Goal: Task Accomplishment & Management: Use online tool/utility

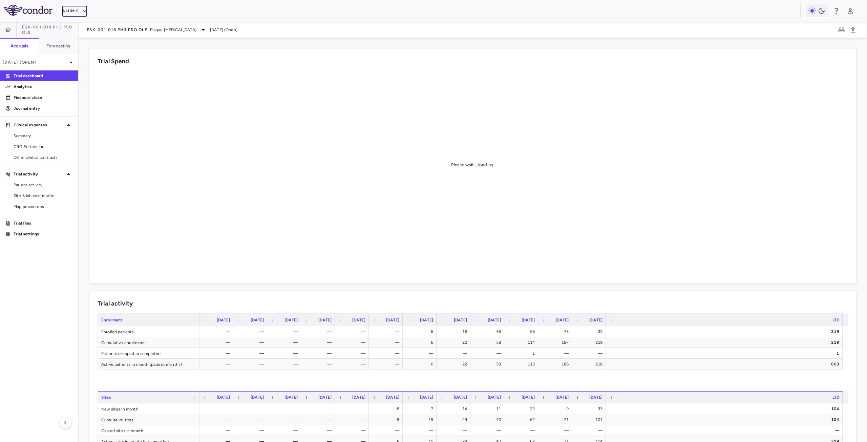
click at [74, 11] on button "Alumis" at bounding box center [74, 11] width 25 height 11
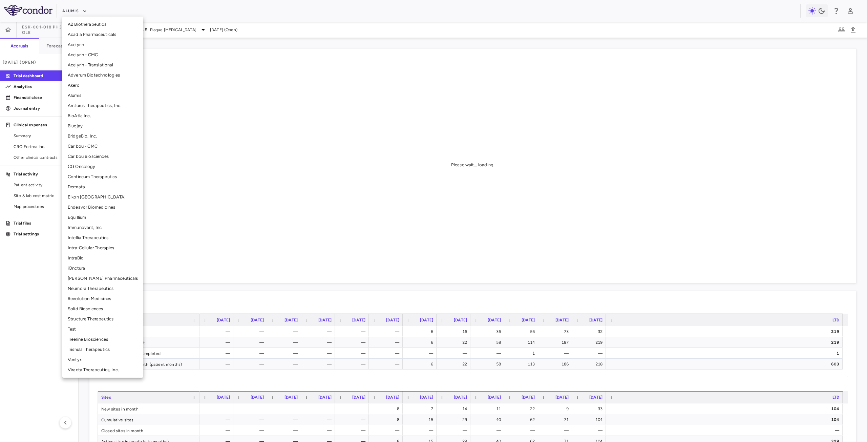
click at [102, 135] on li "BridgeBio, Inc." at bounding box center [102, 136] width 81 height 10
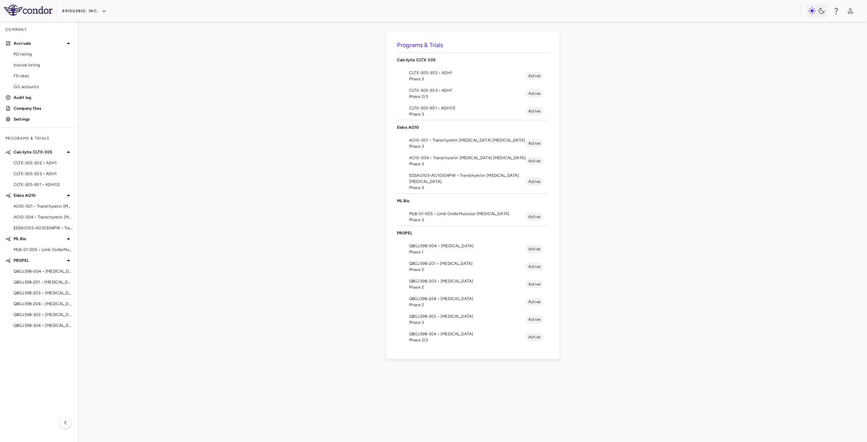
click at [443, 219] on span "Phase 3" at bounding box center [467, 220] width 117 height 6
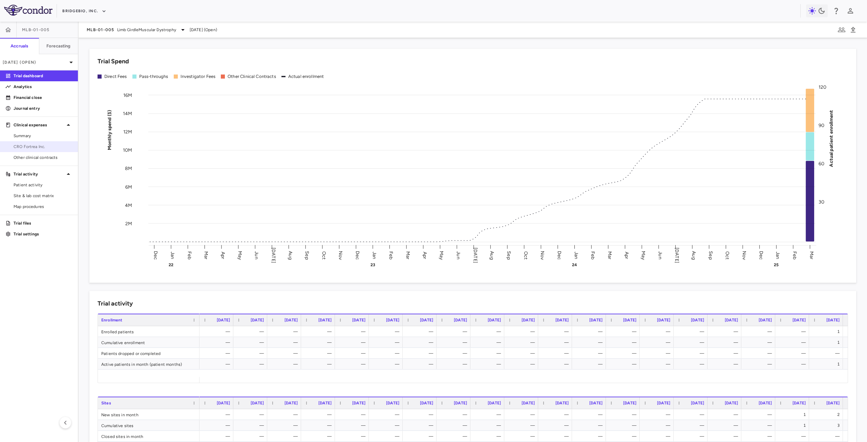
click at [47, 149] on span "CRO Fortrea Inc." at bounding box center [43, 147] width 59 height 6
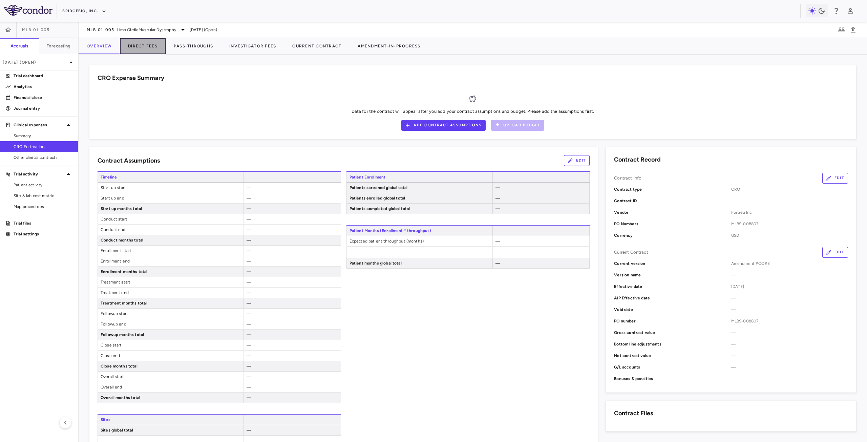
click at [146, 44] on button "Direct Fees" at bounding box center [143, 46] width 46 height 16
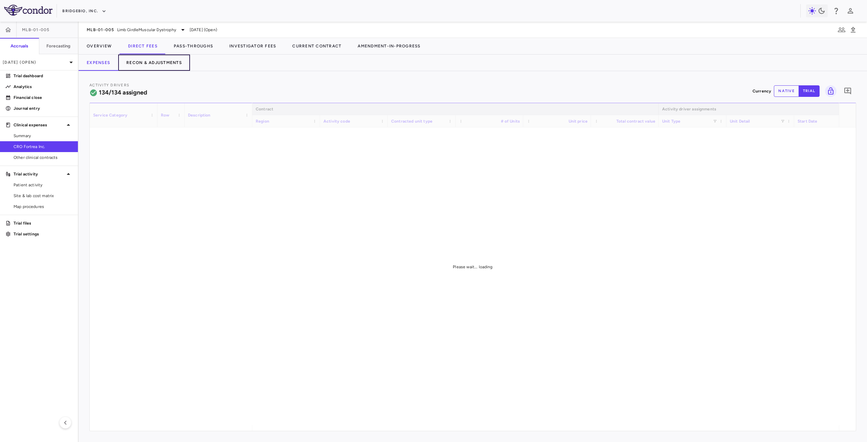
click at [155, 64] on button "Recon & Adjustments" at bounding box center [154, 63] width 72 height 16
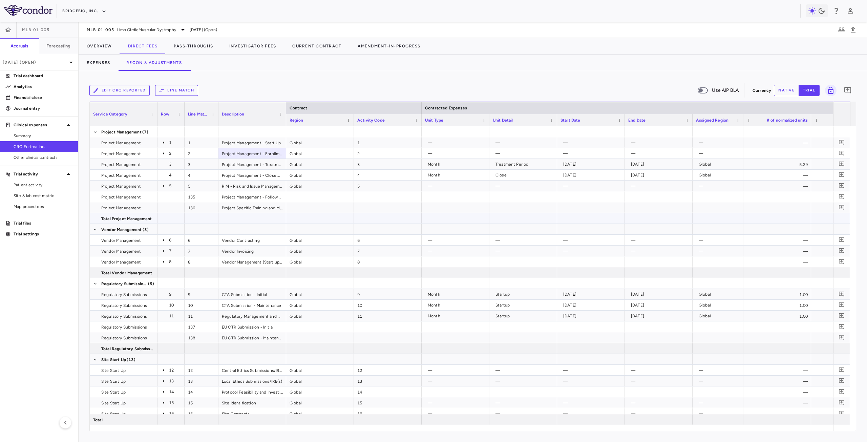
click at [298, 231] on span "Export" at bounding box center [302, 230] width 57 height 9
click at [188, 88] on button "Line Match" at bounding box center [176, 90] width 43 height 11
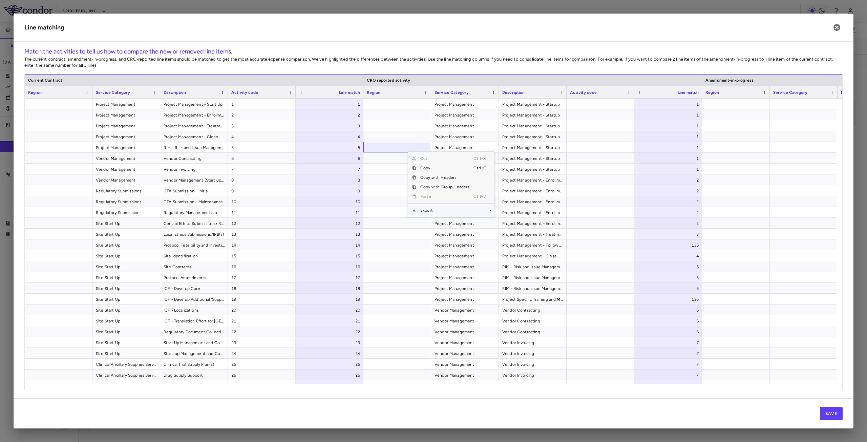
click at [429, 211] on span "Export" at bounding box center [444, 210] width 57 height 9
click at [474, 211] on span "Context Menu" at bounding box center [481, 210] width 15 height 9
click at [512, 222] on span "Excel Export" at bounding box center [517, 222] width 32 height 9
click at [836, 30] on icon "button" at bounding box center [837, 27] width 7 height 7
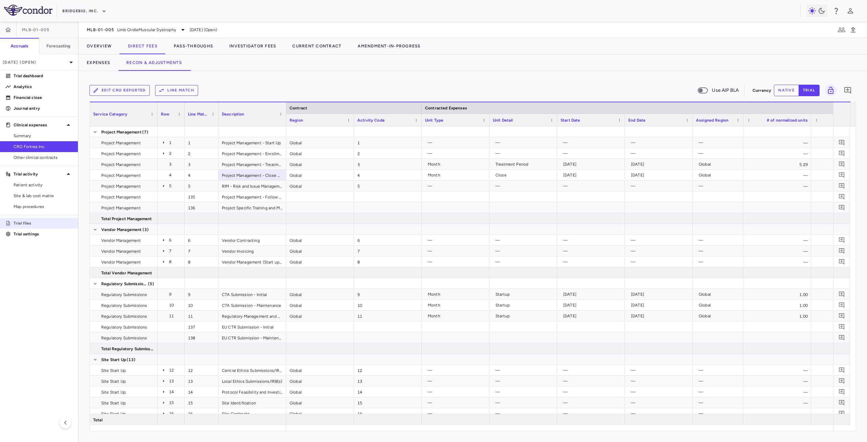
click at [32, 226] on p "Trial files" at bounding box center [43, 223] width 59 height 6
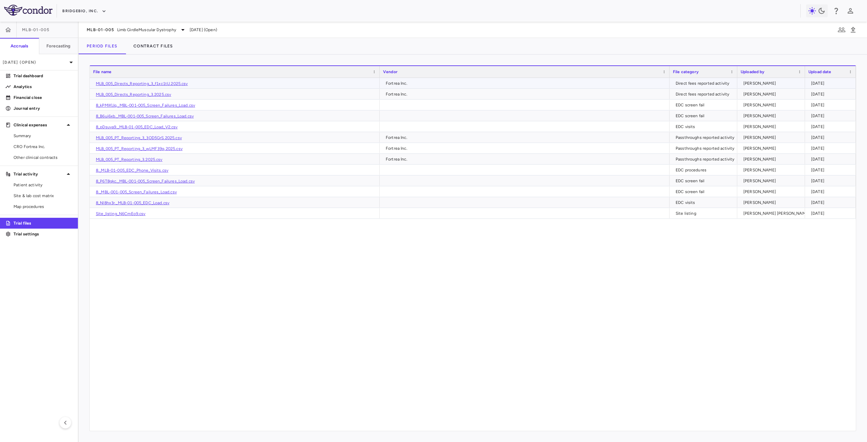
click at [179, 83] on link "MLB_005_Directs_Reporting_3_f1xc1tU.2025.csv" at bounding box center [142, 83] width 92 height 5
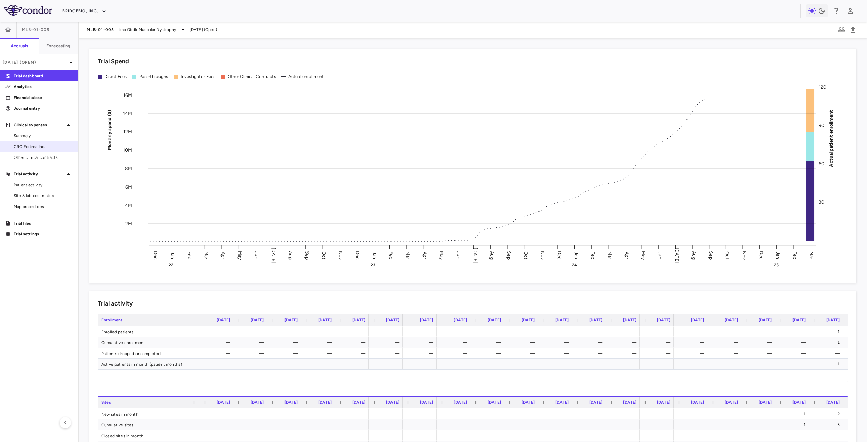
drag, startPoint x: 45, startPoint y: 148, endPoint x: 56, endPoint y: 145, distance: 10.7
click at [45, 148] on span "CRO Fortrea Inc." at bounding box center [43, 147] width 59 height 6
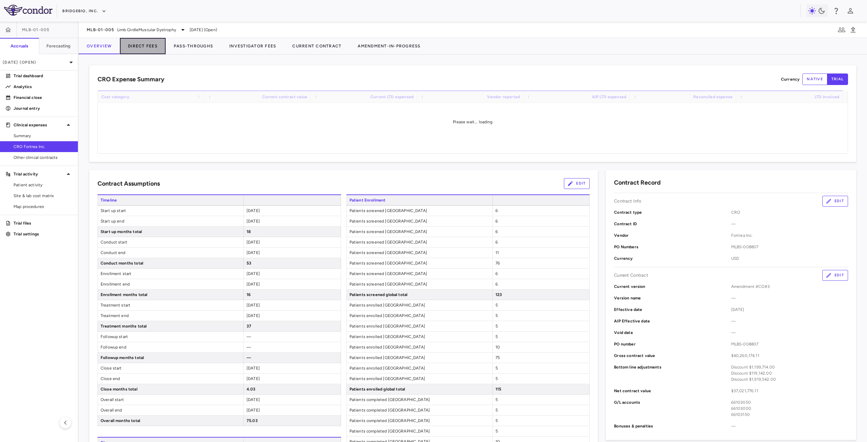
click at [151, 47] on button "Direct Fees" at bounding box center [143, 46] width 46 height 16
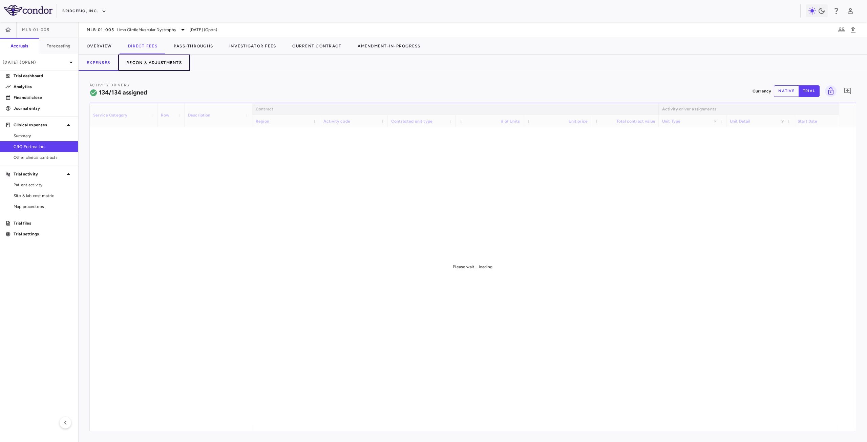
click at [161, 64] on button "Recon & Adjustments" at bounding box center [154, 63] width 72 height 16
click at [131, 94] on button "Edit CRO reported" at bounding box center [119, 90] width 60 height 11
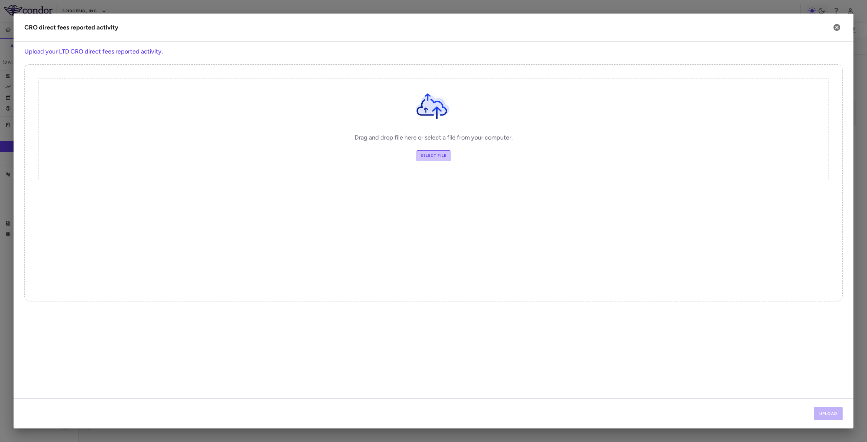
click at [439, 155] on label "Select file" at bounding box center [434, 155] width 34 height 11
click at [0, 0] on input "Select file" at bounding box center [0, 0] width 0 height 0
drag, startPoint x: 829, startPoint y: 409, endPoint x: 785, endPoint y: 374, distance: 56.2
click at [829, 409] on button "Upload" at bounding box center [828, 414] width 29 height 14
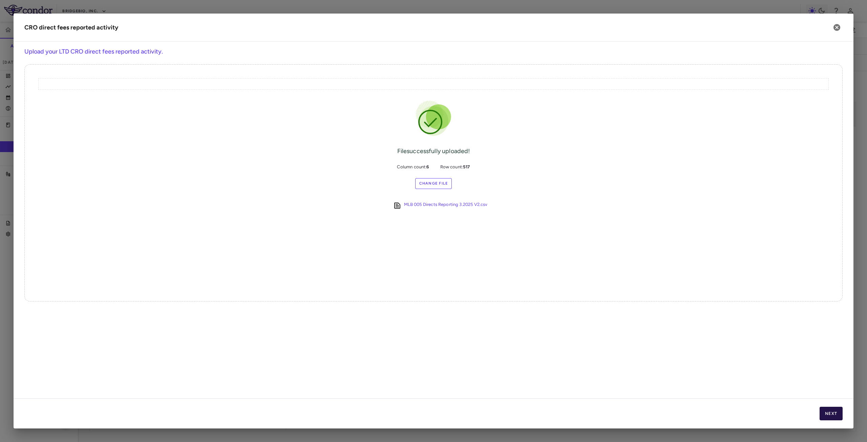
click at [829, 410] on button "Next" at bounding box center [831, 414] width 23 height 14
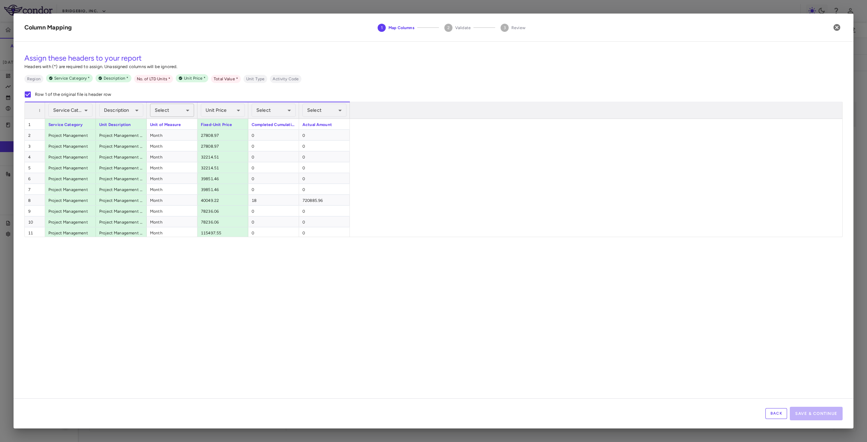
click at [173, 110] on body "Skip to sidebar Skip to main content BridgeBio, Inc. MLB-01-005 Accruals Foreca…" at bounding box center [433, 221] width 867 height 442
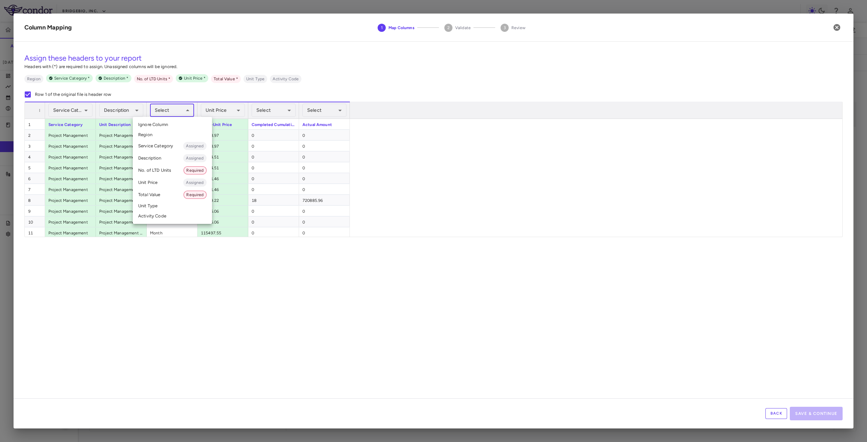
click at [162, 202] on li "Unit Type" at bounding box center [172, 206] width 79 height 10
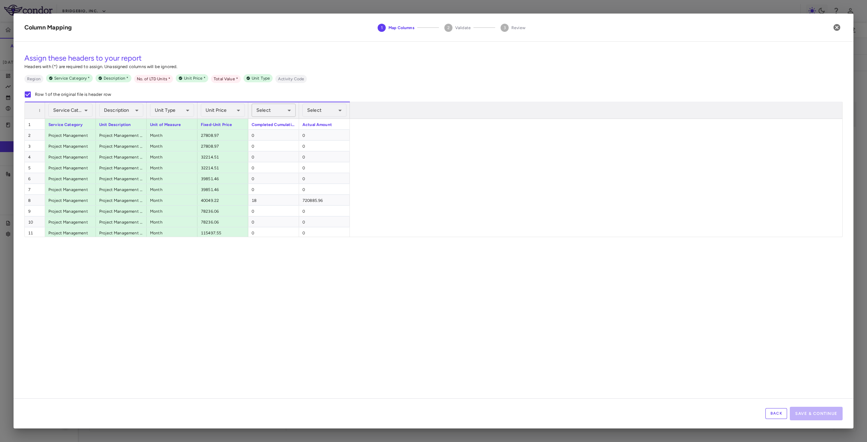
click at [284, 109] on body "Skip to sidebar Skip to main content BridgeBio, Inc. MLB-01-005 Accruals Foreca…" at bounding box center [433, 221] width 867 height 442
click at [261, 172] on li "No. of LTD Units Required" at bounding box center [273, 170] width 79 height 12
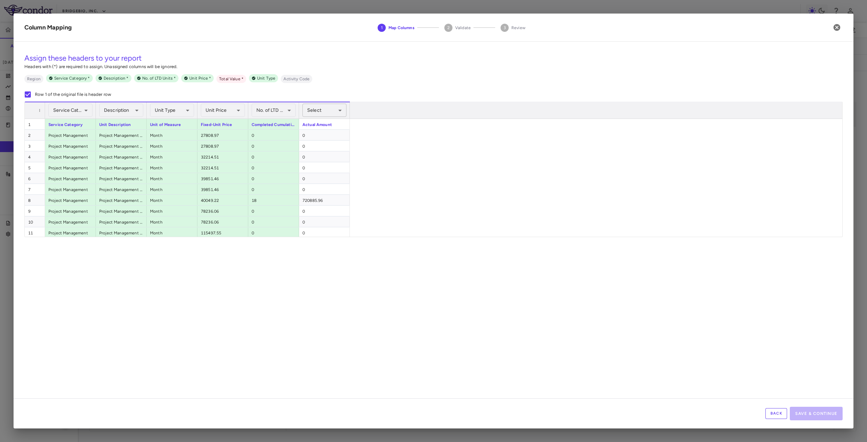
click at [337, 109] on body "Skip to sidebar Skip to main content BridgeBio, Inc. MLB-01-005 Accruals Foreca…" at bounding box center [433, 221] width 867 height 442
click at [319, 192] on li "Total Value Required" at bounding box center [324, 195] width 79 height 12
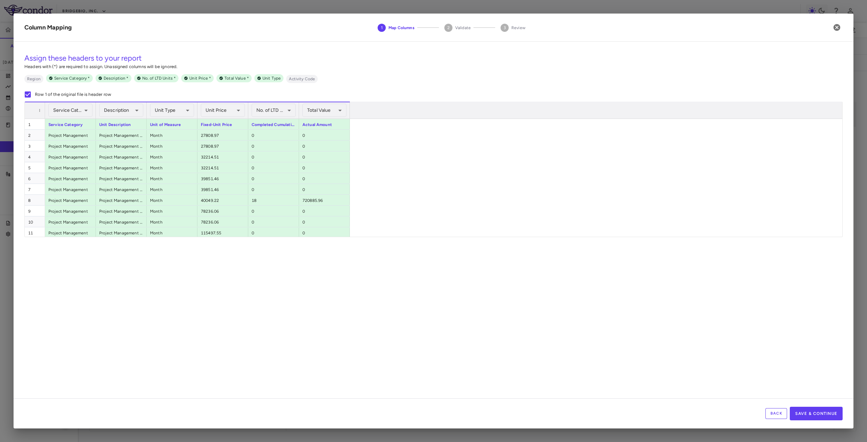
click at [811, 418] on button "Save & Continue" at bounding box center [816, 414] width 53 height 14
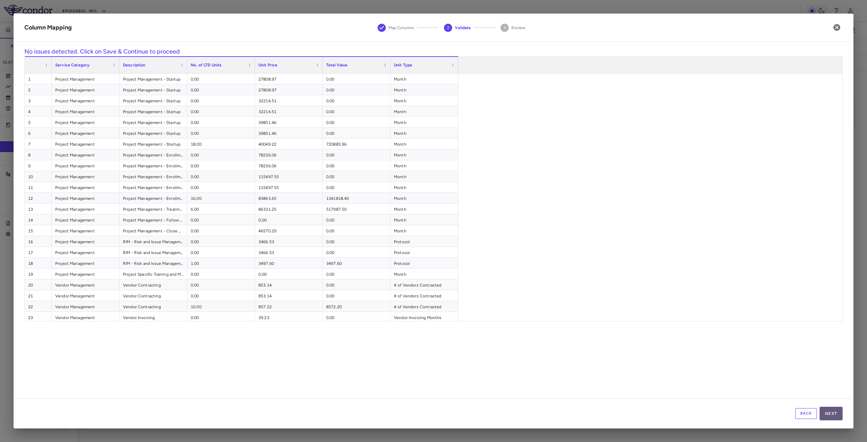
click at [839, 415] on button "Next" at bounding box center [831, 414] width 23 height 14
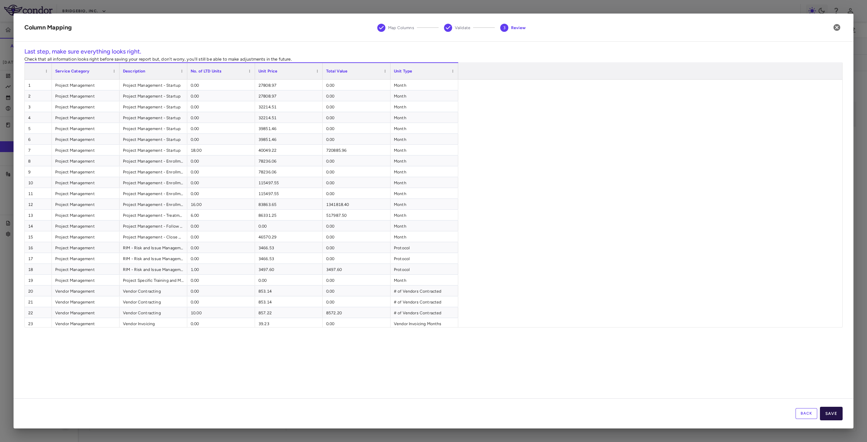
click at [837, 415] on button "Save" at bounding box center [831, 414] width 23 height 14
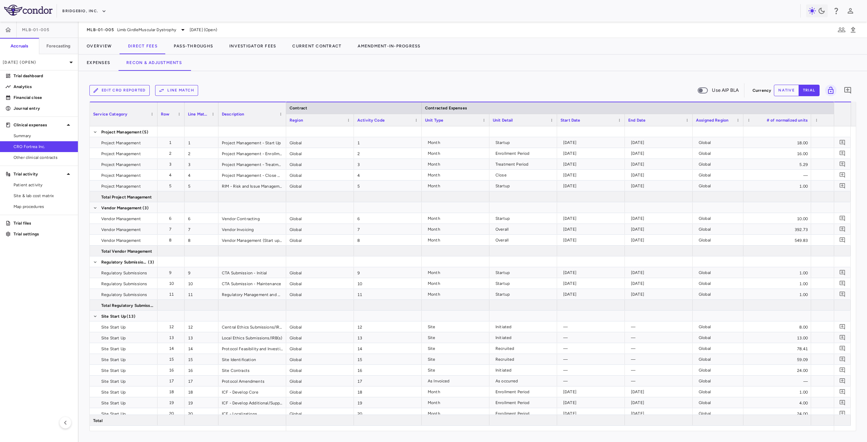
click at [181, 91] on button "Line Match" at bounding box center [176, 90] width 43 height 11
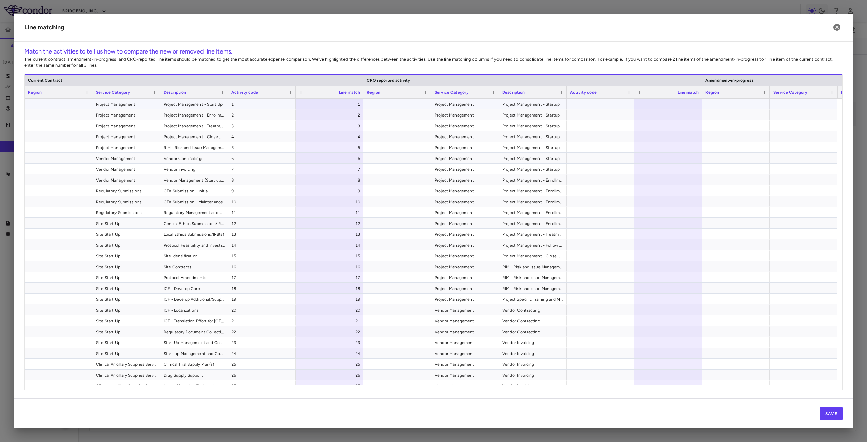
click at [688, 104] on div at bounding box center [669, 104] width 68 height 11
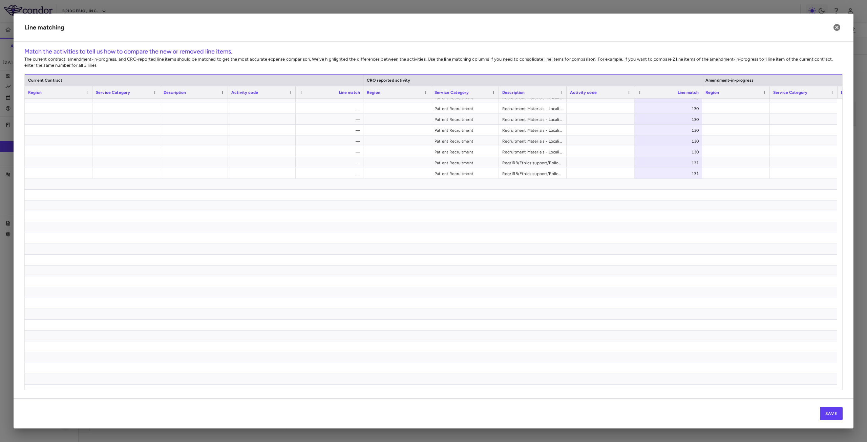
scroll to position [5308, 0]
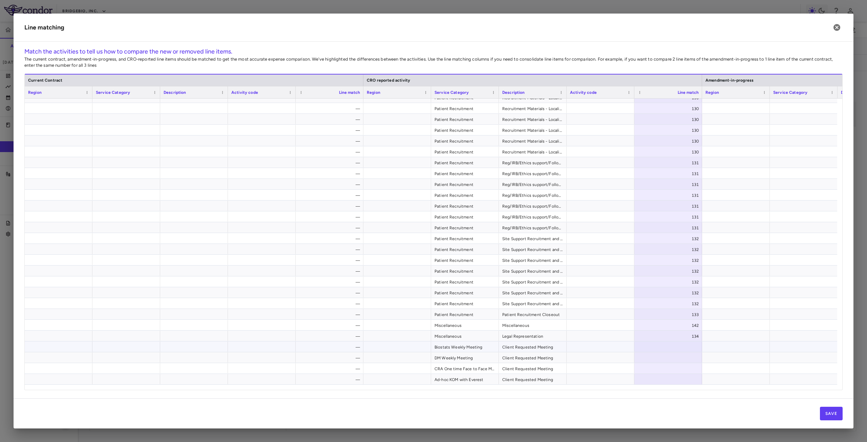
click at [676, 350] on div at bounding box center [669, 347] width 68 height 11
click at [684, 348] on input "number" at bounding box center [673, 347] width 57 height 11
type input "***"
click at [694, 357] on div at bounding box center [669, 357] width 68 height 11
type input "***"
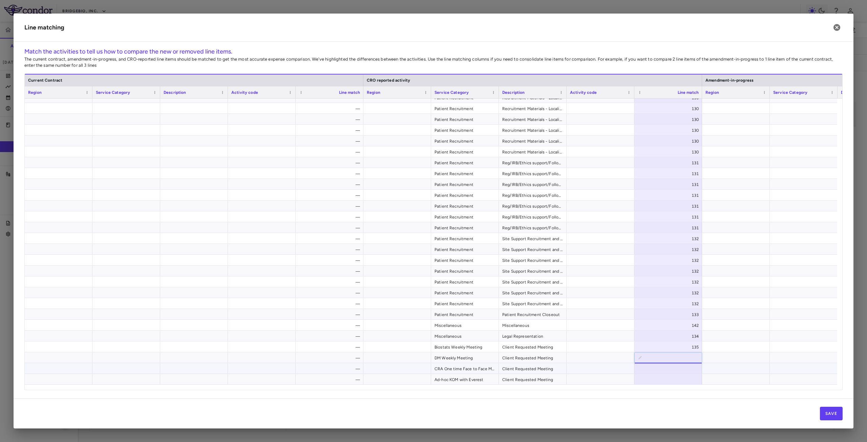
click at [681, 371] on div at bounding box center [669, 368] width 68 height 11
type input "***"
click at [679, 382] on div at bounding box center [669, 379] width 68 height 11
type input "***"
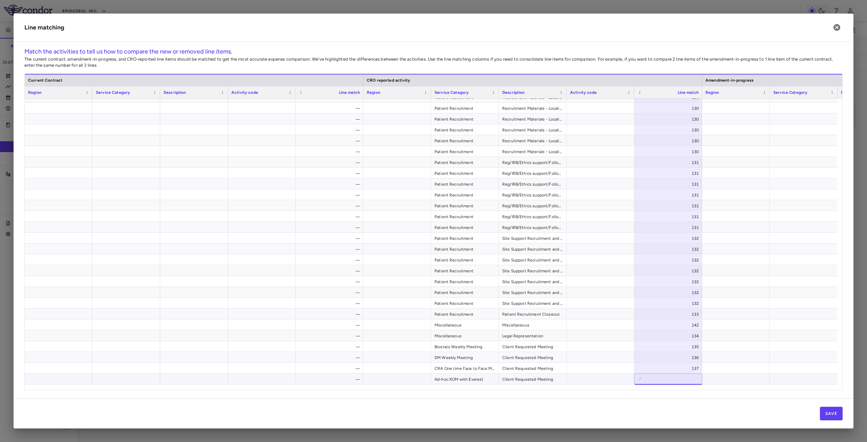
click at [749, 352] on div at bounding box center [736, 357] width 68 height 11
click at [828, 412] on button "Save" at bounding box center [831, 414] width 23 height 14
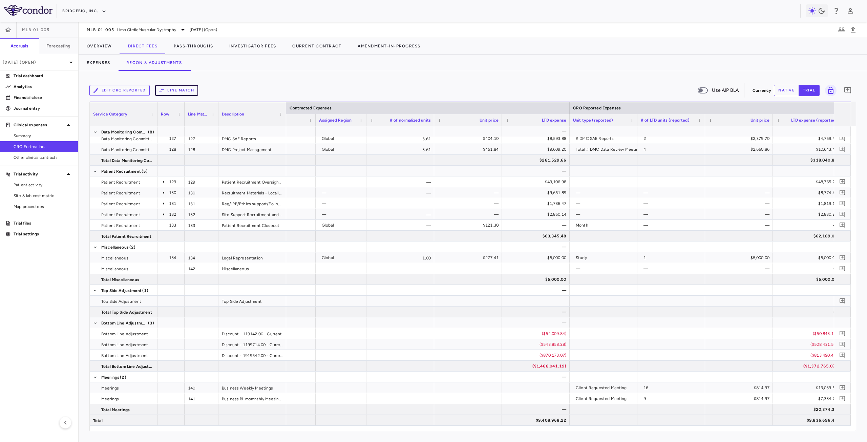
scroll to position [0, 0]
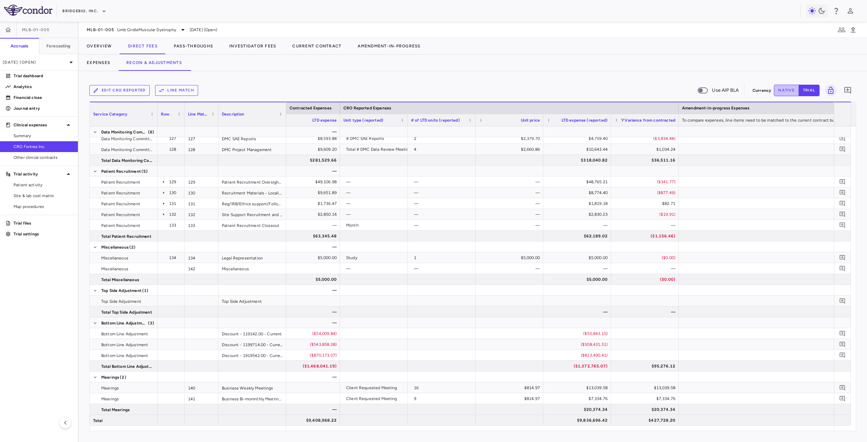
drag, startPoint x: 787, startPoint y: 89, endPoint x: 605, endPoint y: 339, distance: 309.0
click at [787, 89] on button "native" at bounding box center [786, 91] width 25 height 12
click at [587, 335] on div "($50,843.15)" at bounding box center [579, 333] width 58 height 11
drag, startPoint x: 574, startPoint y: 335, endPoint x: 633, endPoint y: 341, distance: 58.6
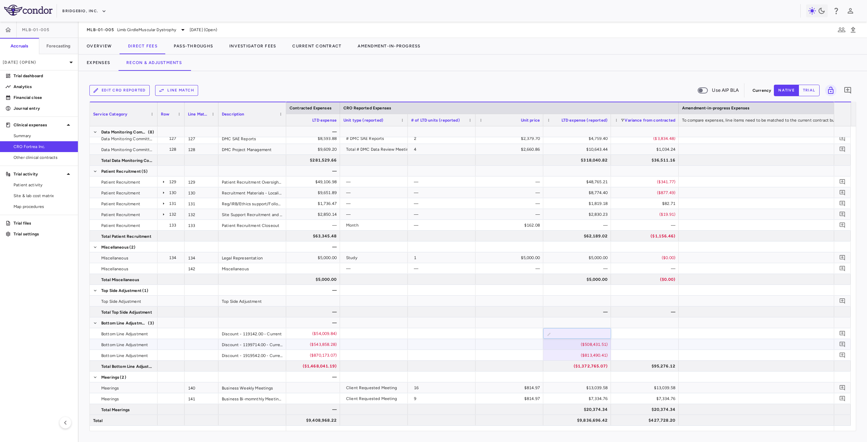
type input "*********"
click at [590, 350] on div "($813,490.41)" at bounding box center [577, 355] width 68 height 11
click at [583, 355] on div "($813,490.41)" at bounding box center [579, 355] width 58 height 11
drag, startPoint x: 574, startPoint y: 355, endPoint x: 618, endPoint y: 357, distance: 44.5
click at [618, 357] on div "**********" at bounding box center [382, 355] width 1406 height 11
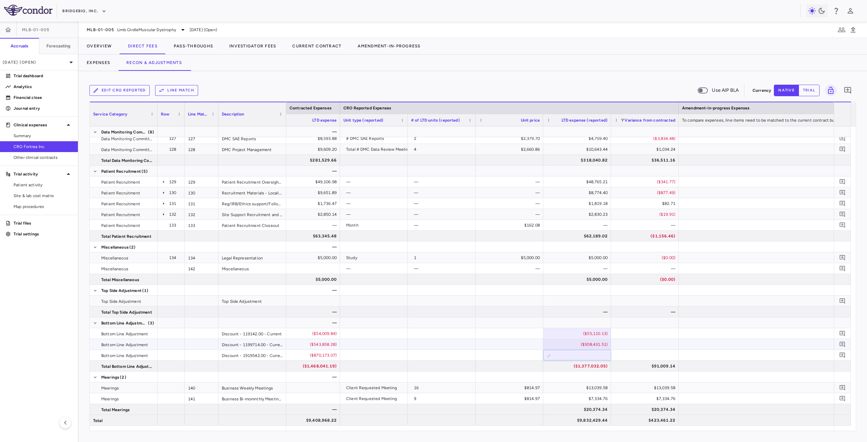
type input "**********"
click at [631, 343] on div at bounding box center [645, 344] width 68 height 11
click at [596, 344] on div "($508,431.51)" at bounding box center [579, 344] width 58 height 11
click at [575, 346] on input "**********" at bounding box center [582, 345] width 57 height 11
click at [572, 346] on input "**********" at bounding box center [582, 345] width 57 height 11
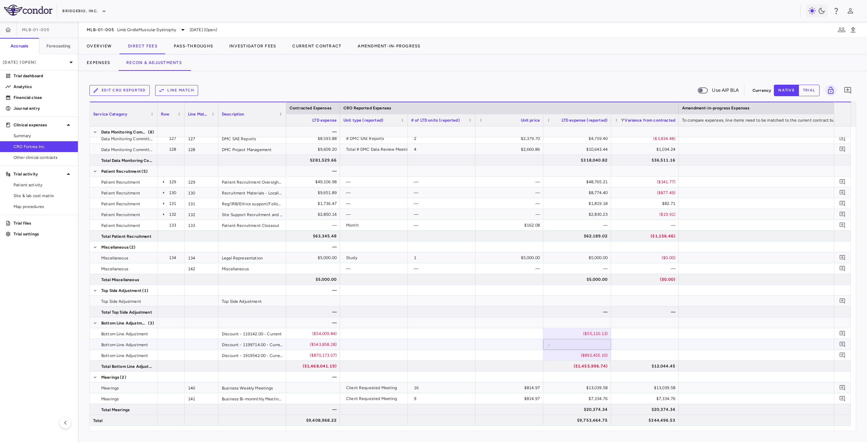
drag, startPoint x: 600, startPoint y: 346, endPoint x: 621, endPoint y: 347, distance: 21.0
click at [621, 347] on div "**********" at bounding box center [382, 344] width 1406 height 11
type input "**********"
click at [621, 347] on div at bounding box center [645, 344] width 68 height 11
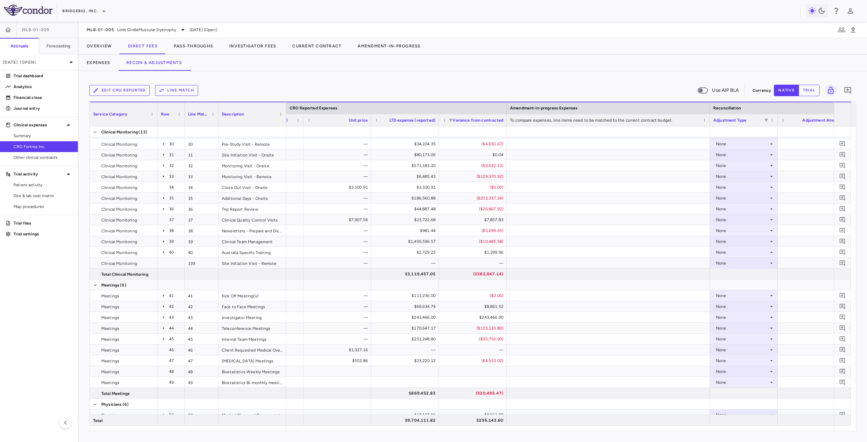
scroll to position [0, 777]
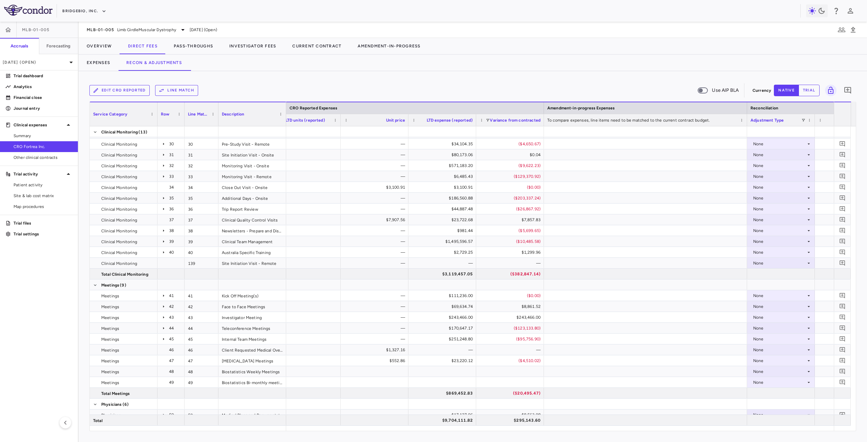
click at [45, 283] on aside "MLB-01-005 Accruals Forecasting [DATE] (Open) Trial dashboard Analytics Financi…" at bounding box center [39, 232] width 79 height 420
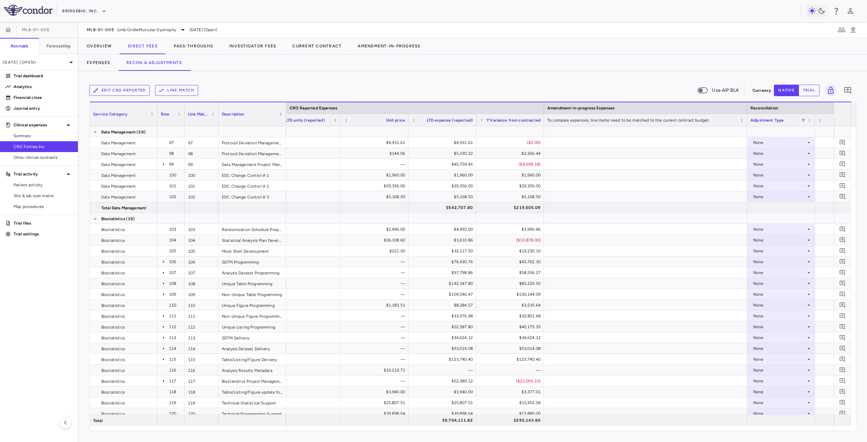
scroll to position [1312, 0]
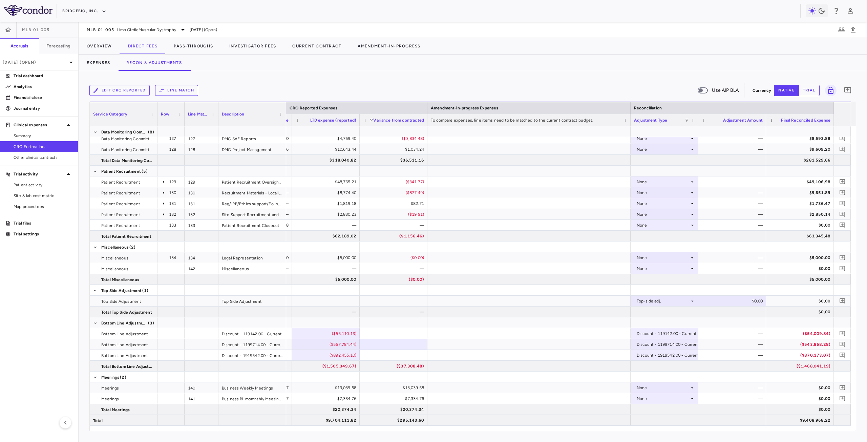
drag, startPoint x: 178, startPoint y: 96, endPoint x: 180, endPoint y: 93, distance: 4.1
click at [180, 93] on div "Edit CRO reported Line Match Use AIP BLA" at bounding box center [419, 90] width 661 height 14
click at [187, 90] on button "Line Match" at bounding box center [176, 90] width 43 height 11
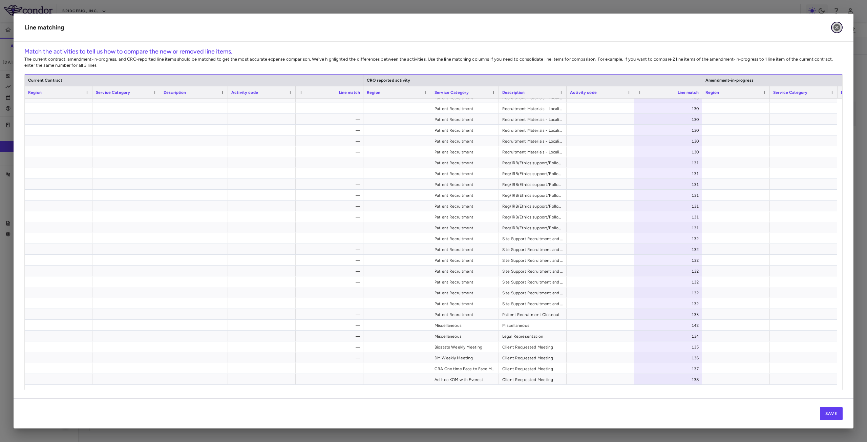
click at [838, 25] on icon "button" at bounding box center [837, 27] width 7 height 7
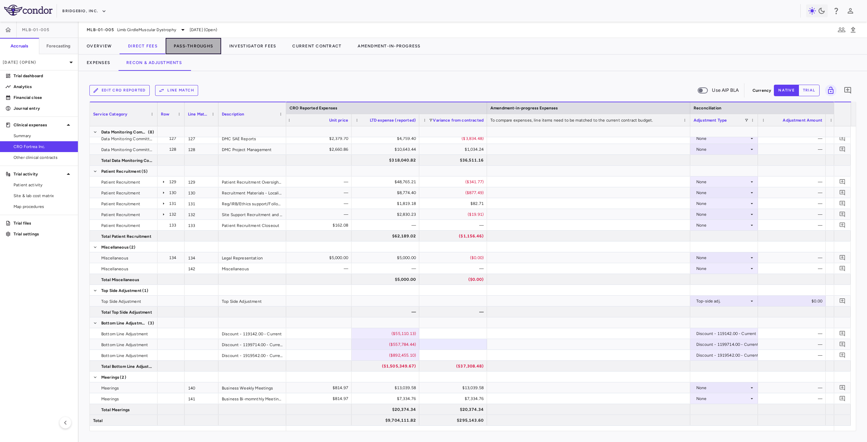
click at [191, 48] on button "Pass-Throughs" at bounding box center [194, 46] width 56 height 16
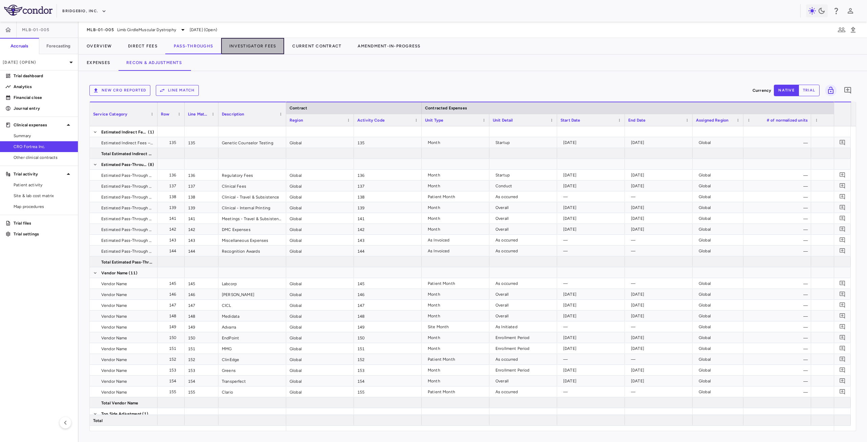
drag, startPoint x: 274, startPoint y: 45, endPoint x: 205, endPoint y: 44, distance: 69.1
click at [275, 45] on button "Investigator Fees" at bounding box center [252, 46] width 63 height 16
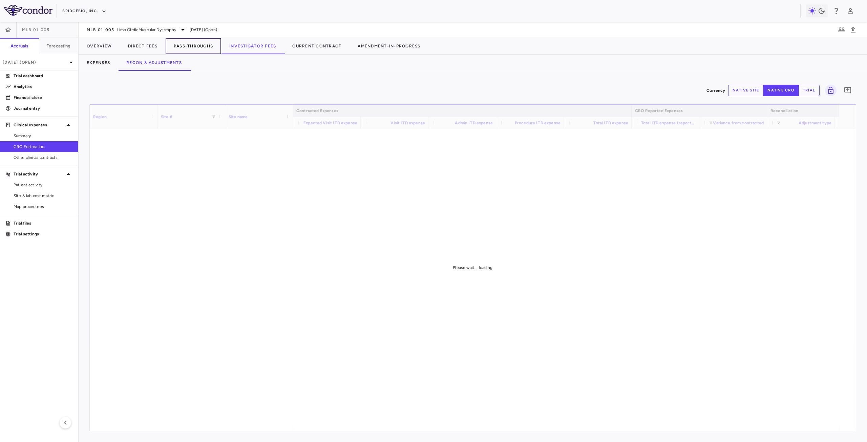
click at [191, 46] on button "Pass-Throughs" at bounding box center [194, 46] width 56 height 16
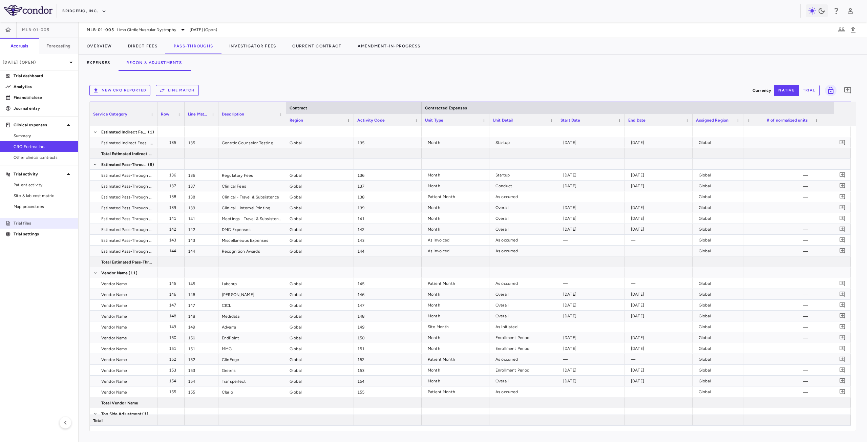
click at [33, 224] on p "Trial files" at bounding box center [43, 223] width 59 height 6
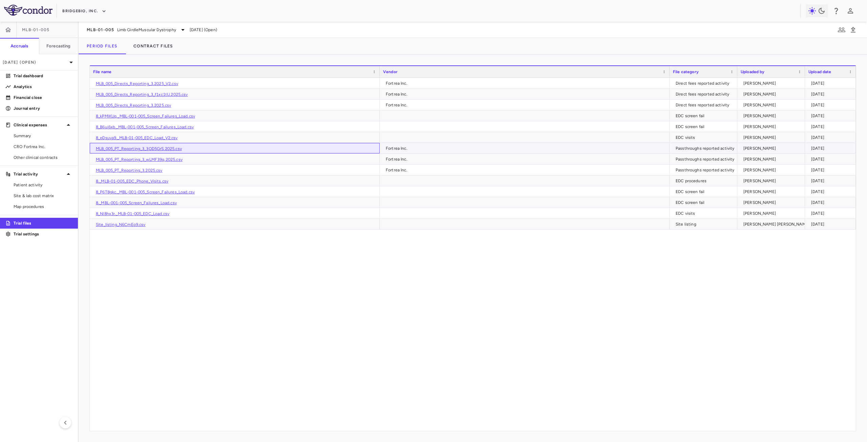
click at [163, 149] on link "MLB_005_PT_Reporting_3_3OD5GrS.2025.csv" at bounding box center [139, 148] width 86 height 5
click at [44, 144] on span "CRO Fortrea Inc." at bounding box center [43, 147] width 59 height 6
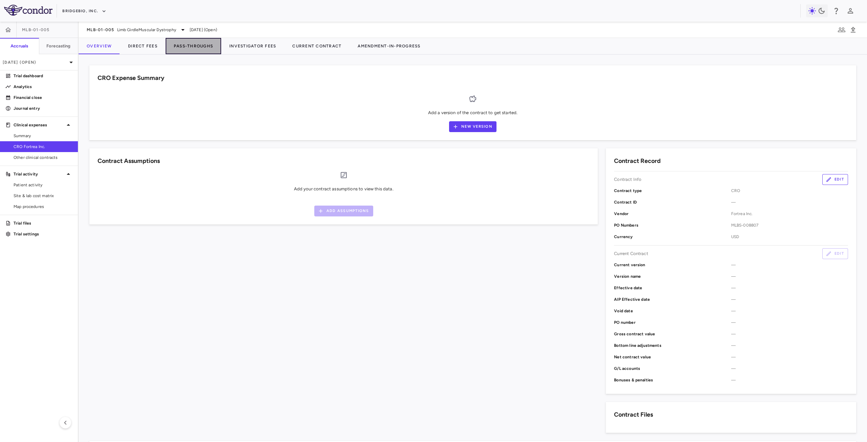
click at [208, 45] on button "Pass-Throughs" at bounding box center [194, 46] width 56 height 16
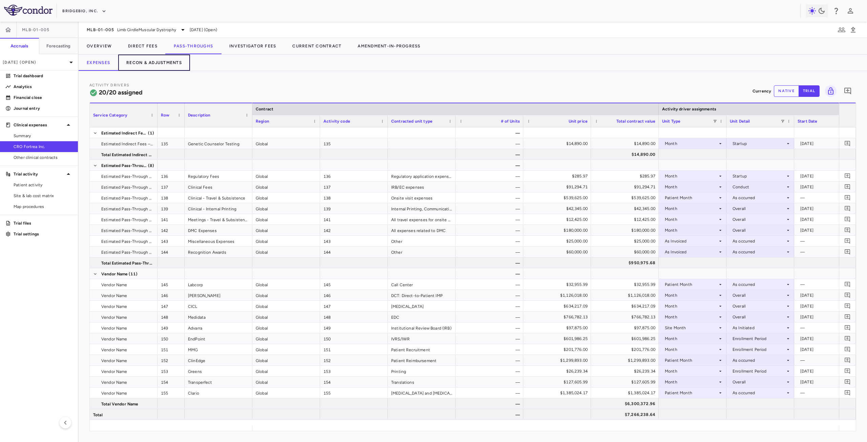
click at [151, 66] on button "Recon & Adjustments" at bounding box center [154, 63] width 72 height 16
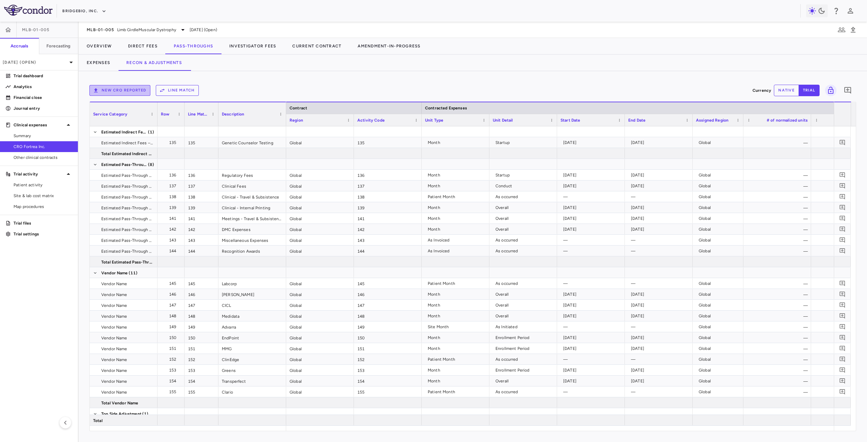
click at [118, 90] on button "New CRO reported" at bounding box center [119, 90] width 61 height 11
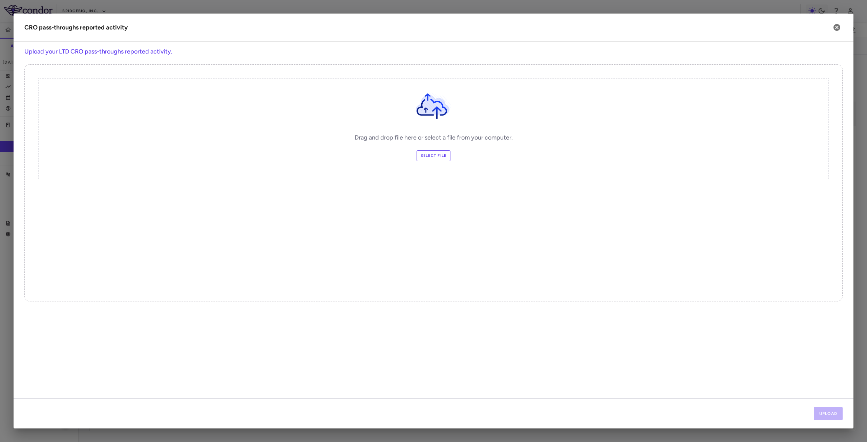
click at [434, 154] on label "Select file" at bounding box center [434, 155] width 34 height 11
click at [0, 0] on input "Select file" at bounding box center [0, 0] width 0 height 0
click at [836, 26] on icon "button" at bounding box center [837, 27] width 7 height 7
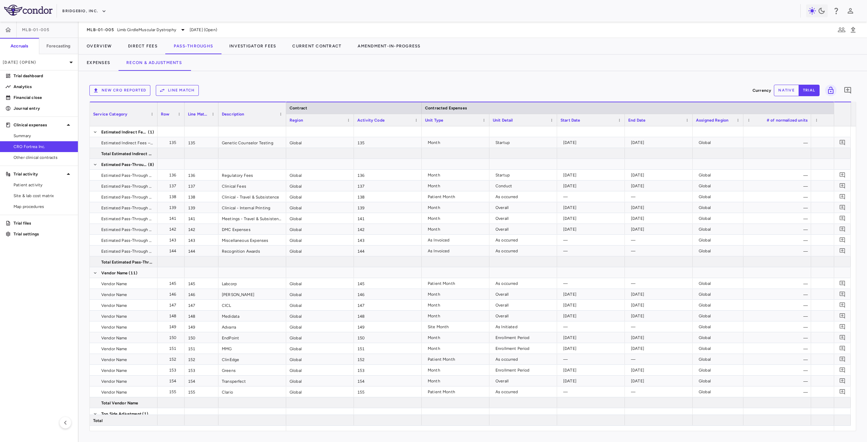
click at [177, 90] on button "Line Match" at bounding box center [177, 90] width 43 height 11
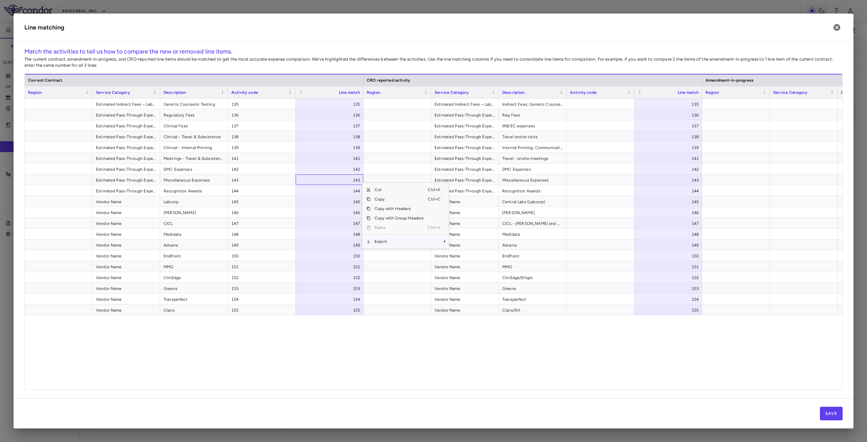
click at [383, 246] on span "Export" at bounding box center [399, 241] width 57 height 9
click at [464, 251] on span "Excel Export" at bounding box center [472, 253] width 32 height 9
click at [838, 28] on icon "button" at bounding box center [837, 27] width 7 height 7
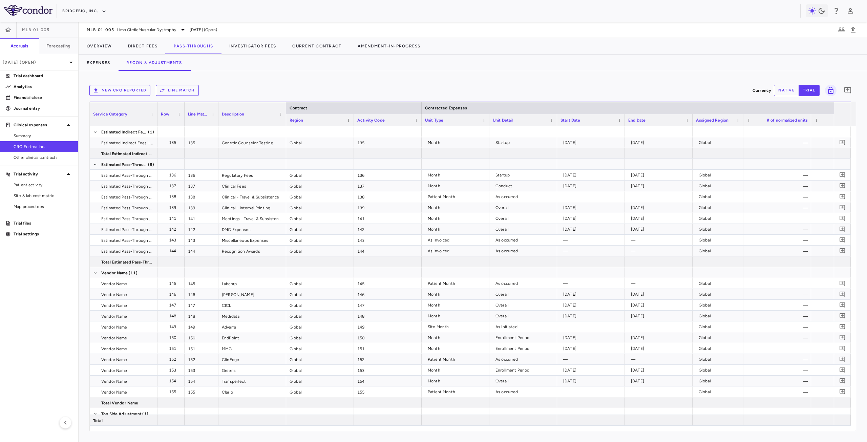
click at [129, 94] on button "New CRO reported" at bounding box center [119, 90] width 61 height 11
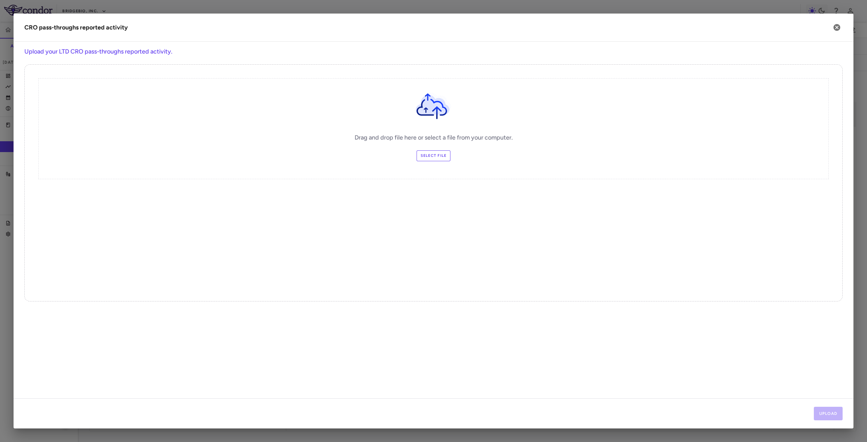
click at [431, 157] on label "Select file" at bounding box center [434, 155] width 34 height 11
click at [0, 0] on input "Select file" at bounding box center [0, 0] width 0 height 0
click at [827, 412] on button "Upload" at bounding box center [828, 414] width 29 height 14
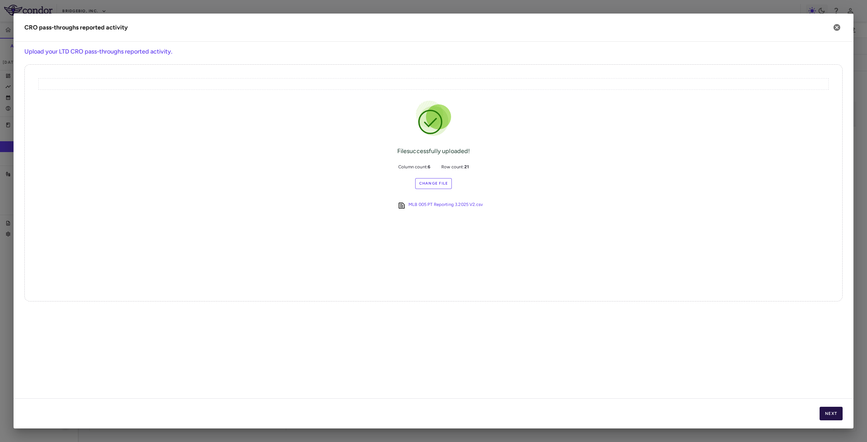
click at [828, 416] on button "Next" at bounding box center [831, 414] width 23 height 14
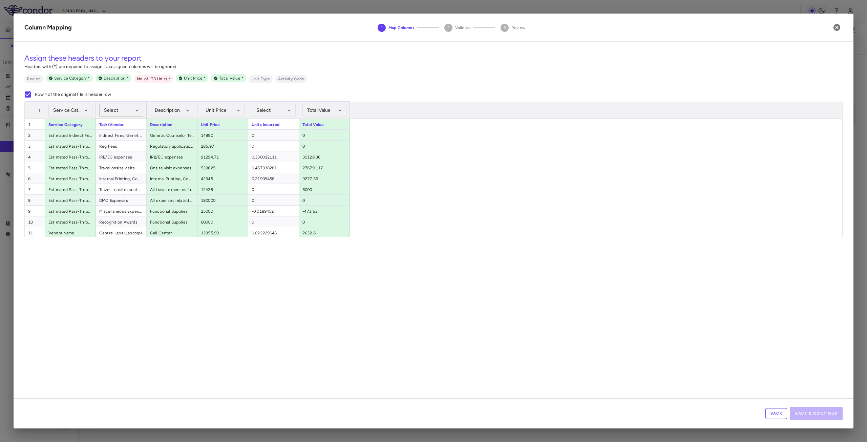
click at [120, 109] on body "Skip to sidebar Skip to main content BridgeBio, Inc. MLB-01-005 Accruals Foreca…" at bounding box center [433, 221] width 867 height 442
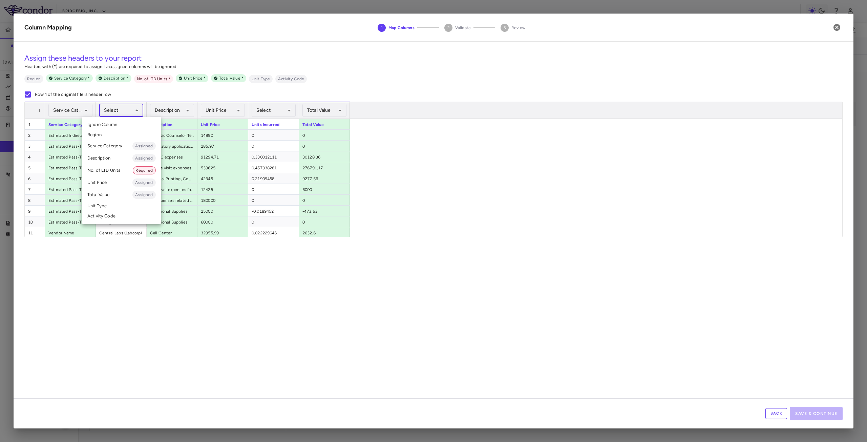
click at [121, 161] on li "Description Assigned" at bounding box center [121, 158] width 79 height 12
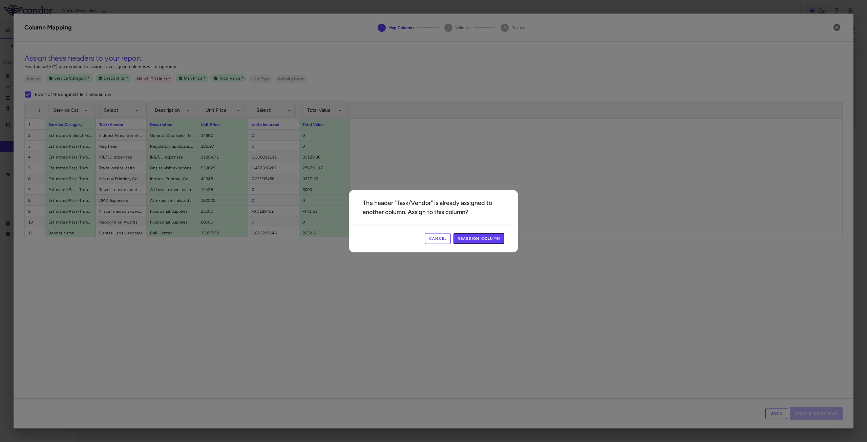
click at [479, 239] on button "Reassign Column" at bounding box center [479, 238] width 51 height 11
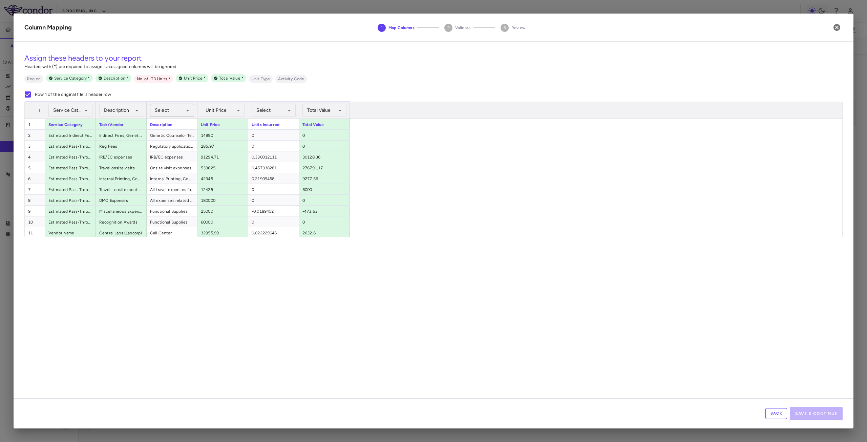
click at [175, 110] on body "Skip to sidebar Skip to main content BridgeBio, Inc. MLB-01-005 Accruals Foreca…" at bounding box center [433, 221] width 867 height 442
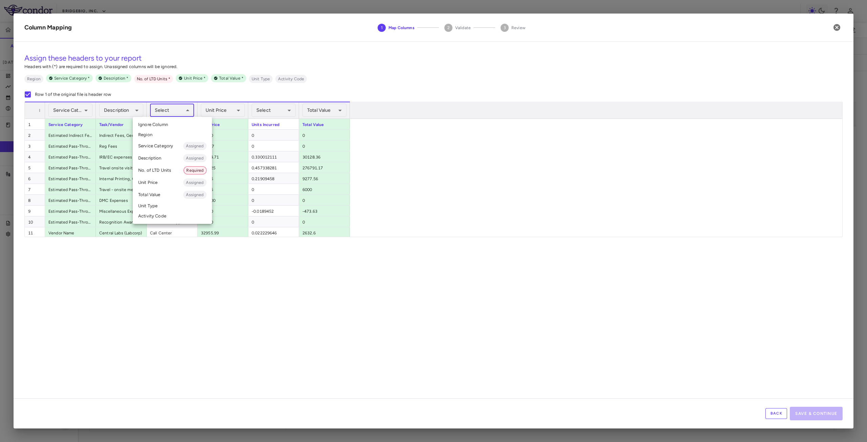
click at [161, 206] on li "Unit Type" at bounding box center [172, 206] width 79 height 10
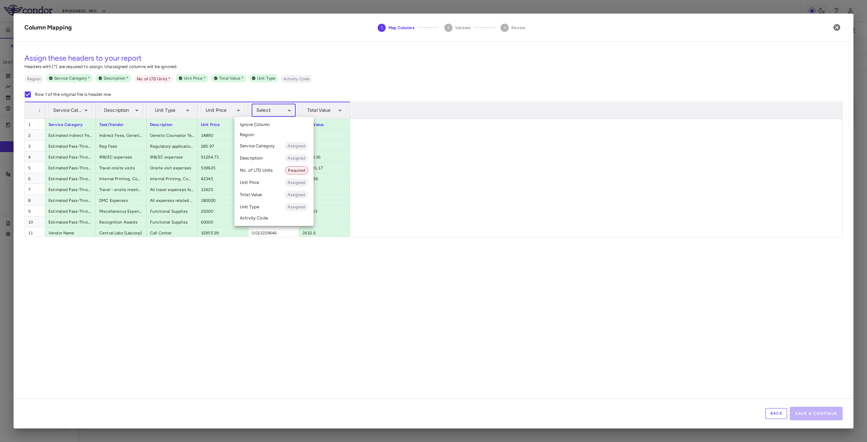
click at [284, 111] on body "Skip to sidebar Skip to main content BridgeBio, Inc. MLB-01-005 Accruals Foreca…" at bounding box center [433, 221] width 867 height 442
click at [270, 170] on li "No. of LTD Units Required" at bounding box center [273, 170] width 79 height 12
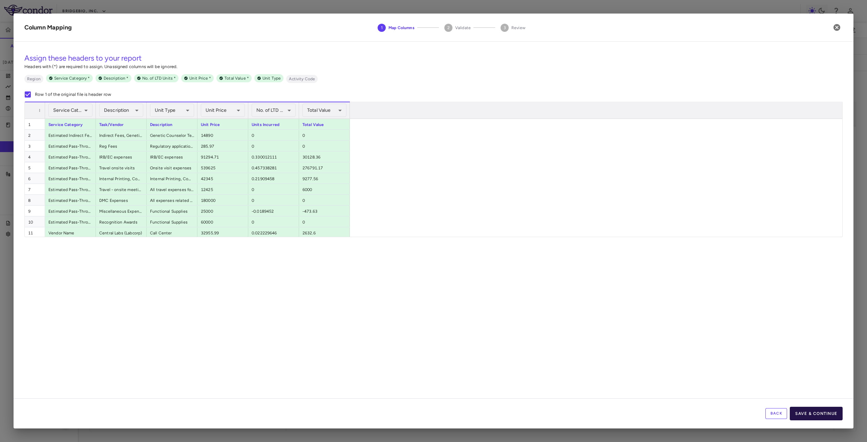
click at [831, 419] on button "Save & Continue" at bounding box center [816, 414] width 53 height 14
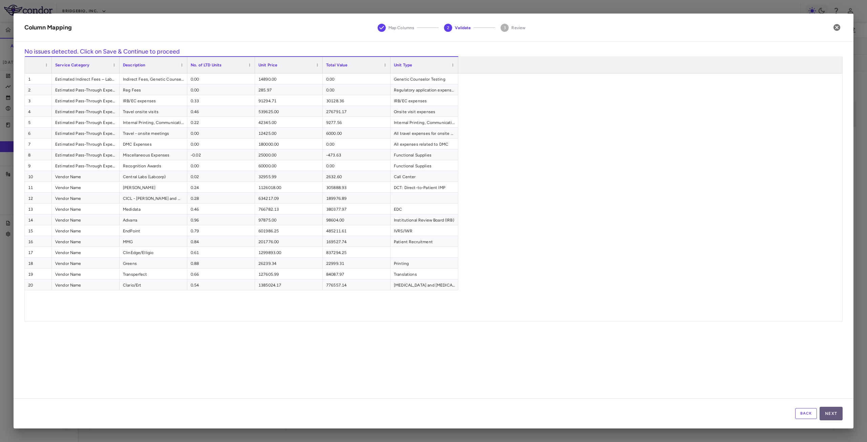
click at [828, 414] on button "Next" at bounding box center [831, 414] width 23 height 14
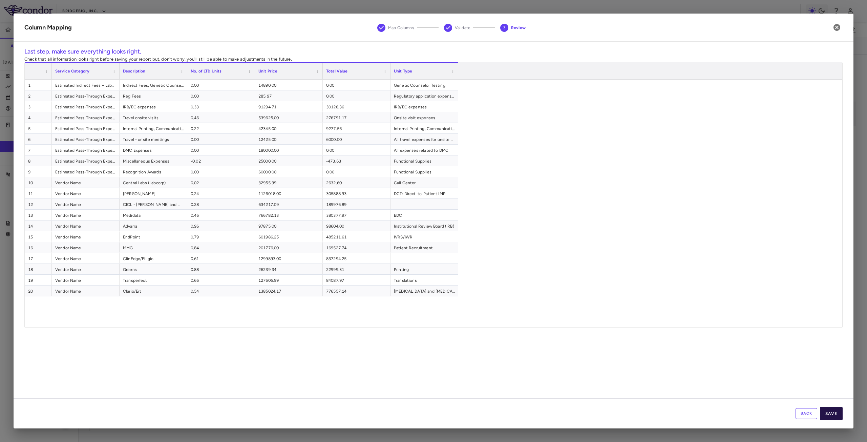
click at [833, 413] on button "Save" at bounding box center [831, 414] width 23 height 14
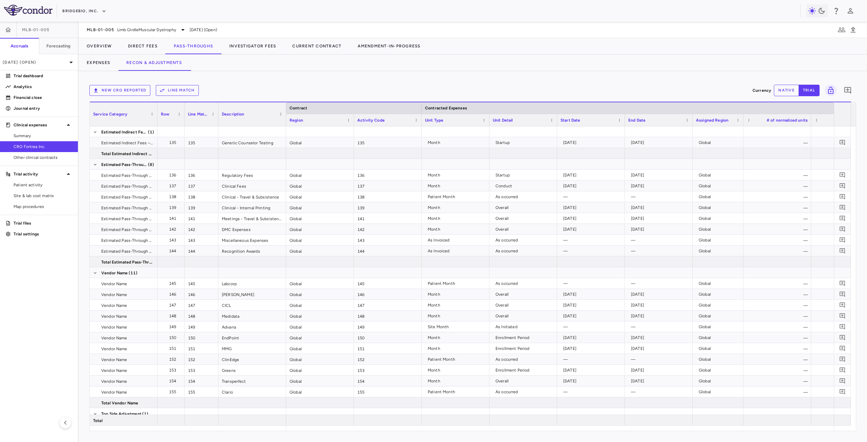
click at [185, 90] on button "Line Match" at bounding box center [177, 90] width 43 height 11
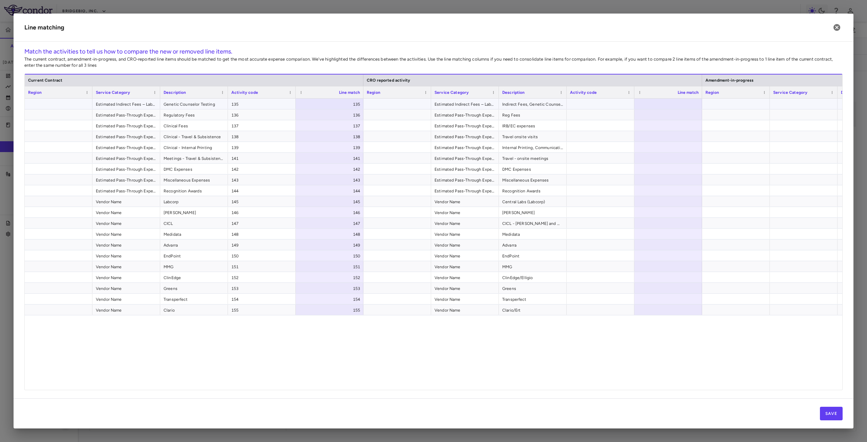
click at [693, 102] on div at bounding box center [669, 104] width 68 height 11
click at [835, 417] on button "Save" at bounding box center [831, 414] width 23 height 14
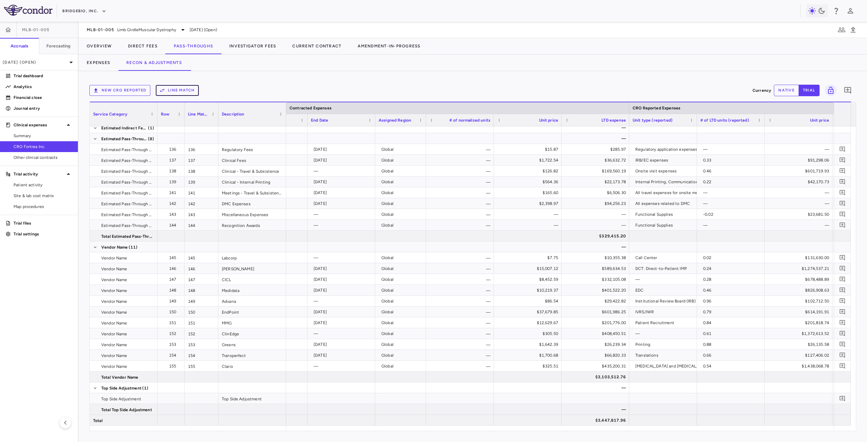
scroll to position [0, 471]
